Goal: Information Seeking & Learning: Learn about a topic

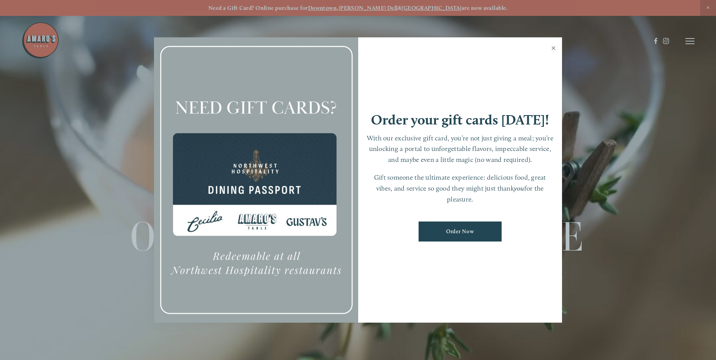
click at [554, 45] on link "Close" at bounding box center [553, 48] width 15 height 21
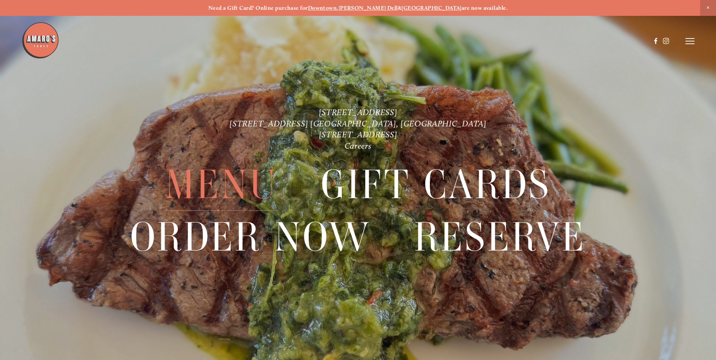
click at [211, 192] on span "Menu" at bounding box center [221, 185] width 112 height 52
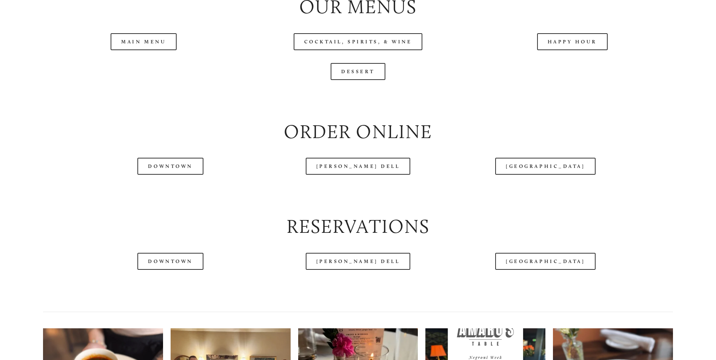
scroll to position [905, 0]
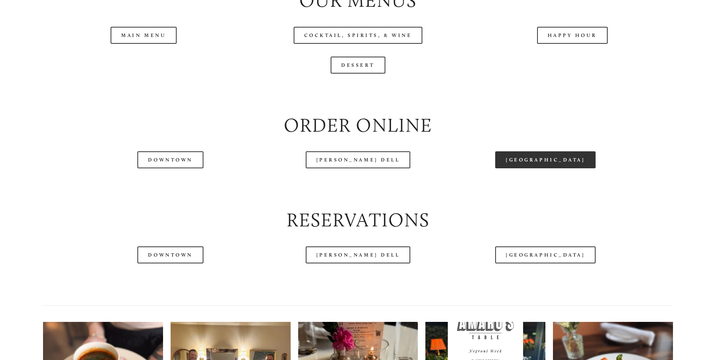
click at [538, 168] on link "[GEOGRAPHIC_DATA]" at bounding box center [545, 159] width 100 height 17
click at [573, 56] on header "Menu Order Now Visit Gallery 0" at bounding box center [358, 22] width 673 height 82
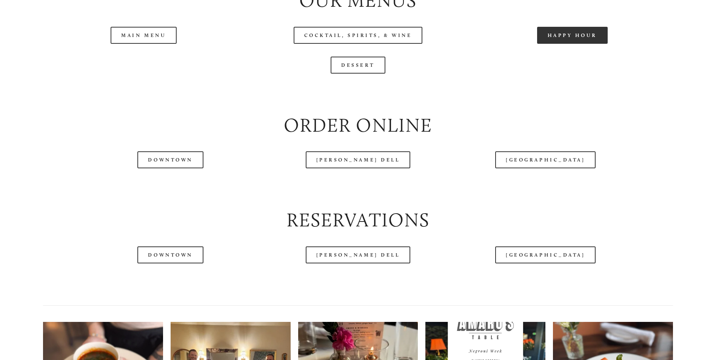
click at [567, 44] on link "Happy Hour" at bounding box center [572, 35] width 71 height 17
click at [156, 60] on header "Menu Order Now Visit Gallery 0" at bounding box center [358, 22] width 673 height 82
click at [243, 106] on div at bounding box center [358, 93] width 642 height 26
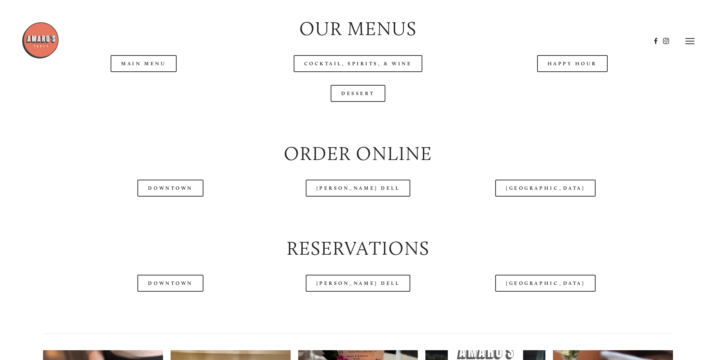
scroll to position [830, 0]
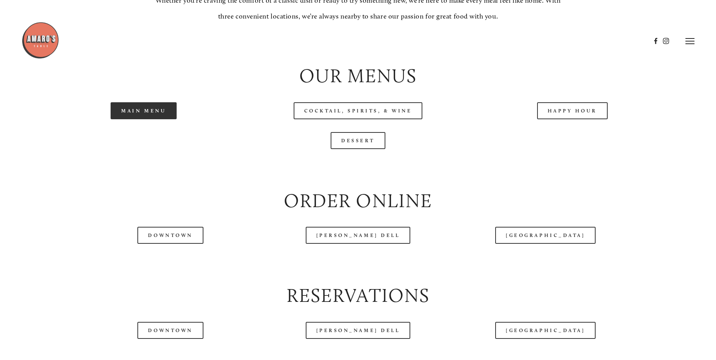
click at [136, 119] on link "Main Menu" at bounding box center [144, 110] width 66 height 17
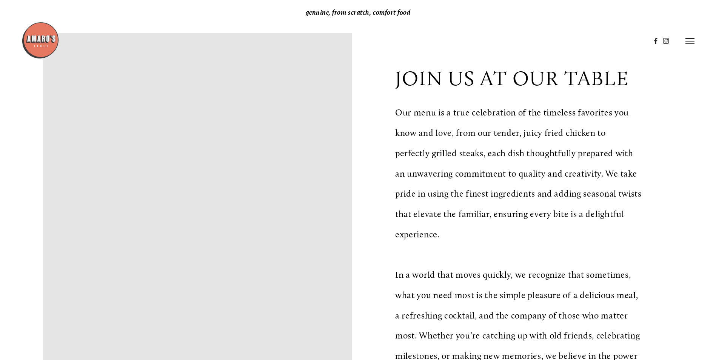
scroll to position [151, 0]
